Goal: Check status: Check status

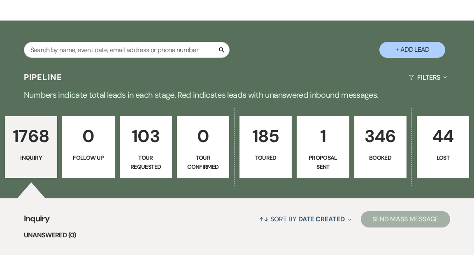
scroll to position [165, 0]
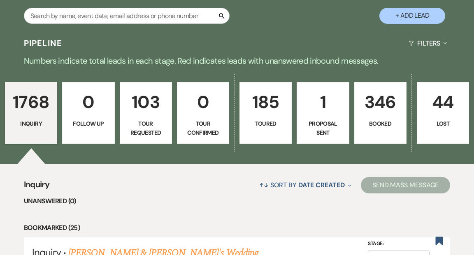
click at [373, 98] on link "346 Booked" at bounding box center [380, 113] width 52 height 62
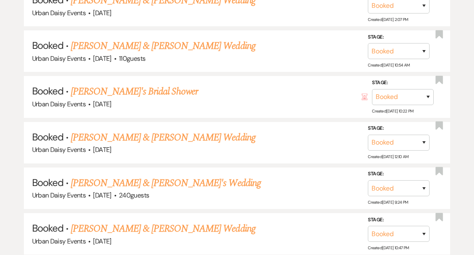
scroll to position [1092, 0]
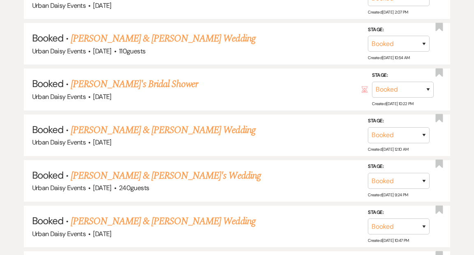
click at [194, 214] on link "[PERSON_NAME] & [PERSON_NAME] Wedding" at bounding box center [163, 221] width 184 height 15
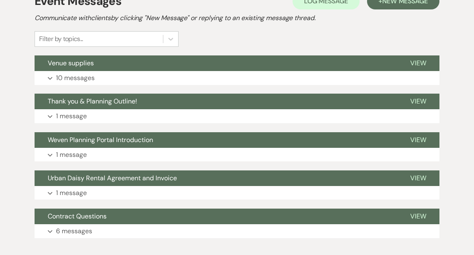
scroll to position [177, 0]
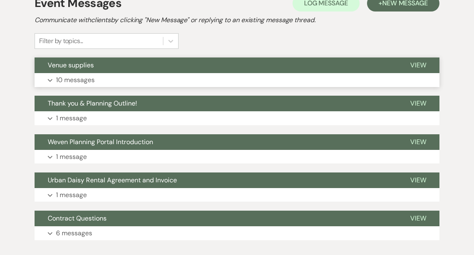
click at [422, 61] on span "View" at bounding box center [418, 65] width 16 height 9
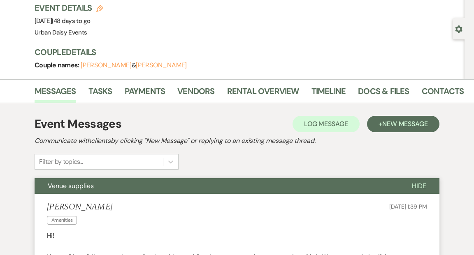
scroll to position [0, 0]
